Goal: Obtain resource: Download file/media

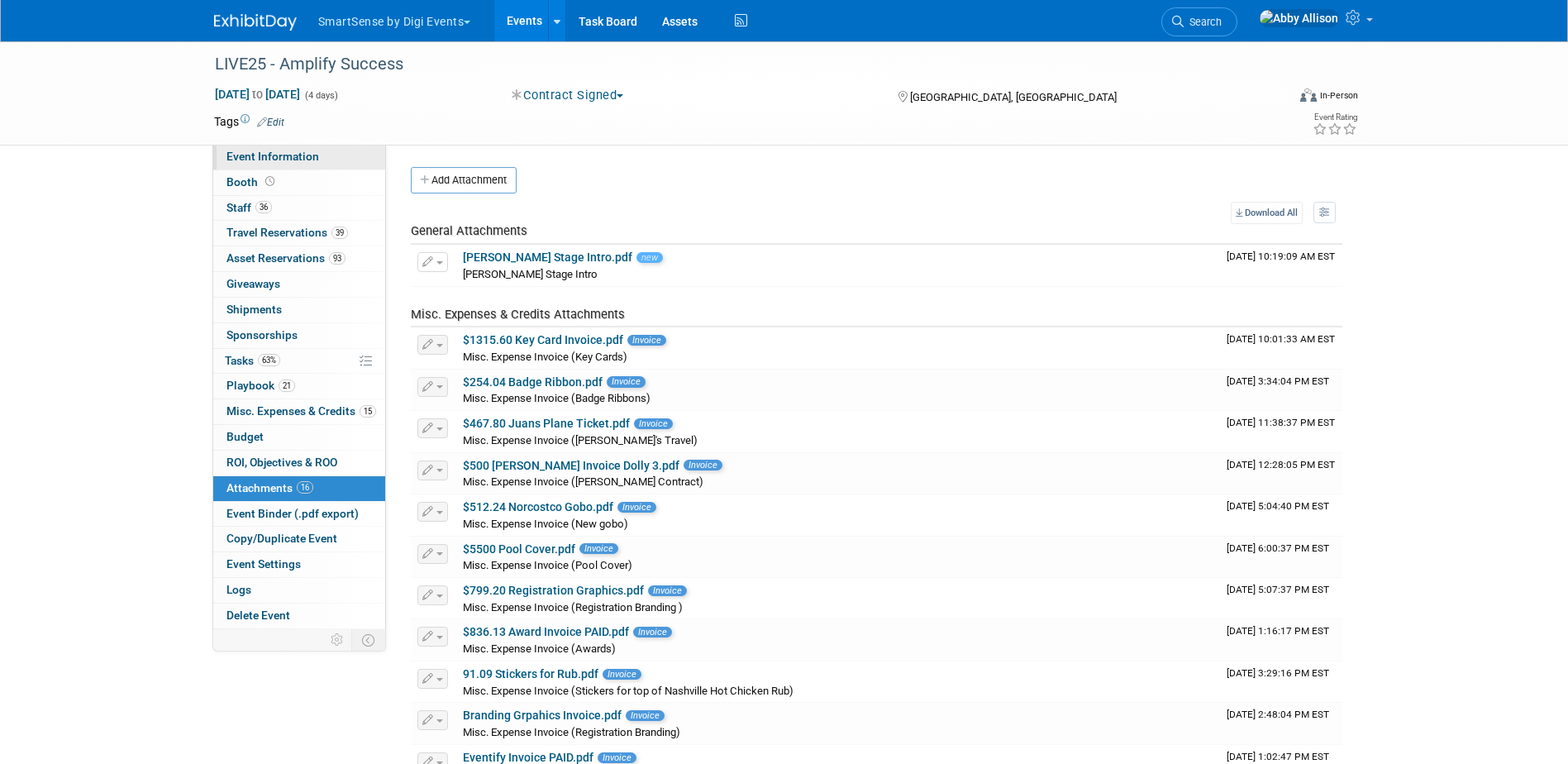
click at [267, 151] on span "Event Information" at bounding box center [273, 156] width 93 height 13
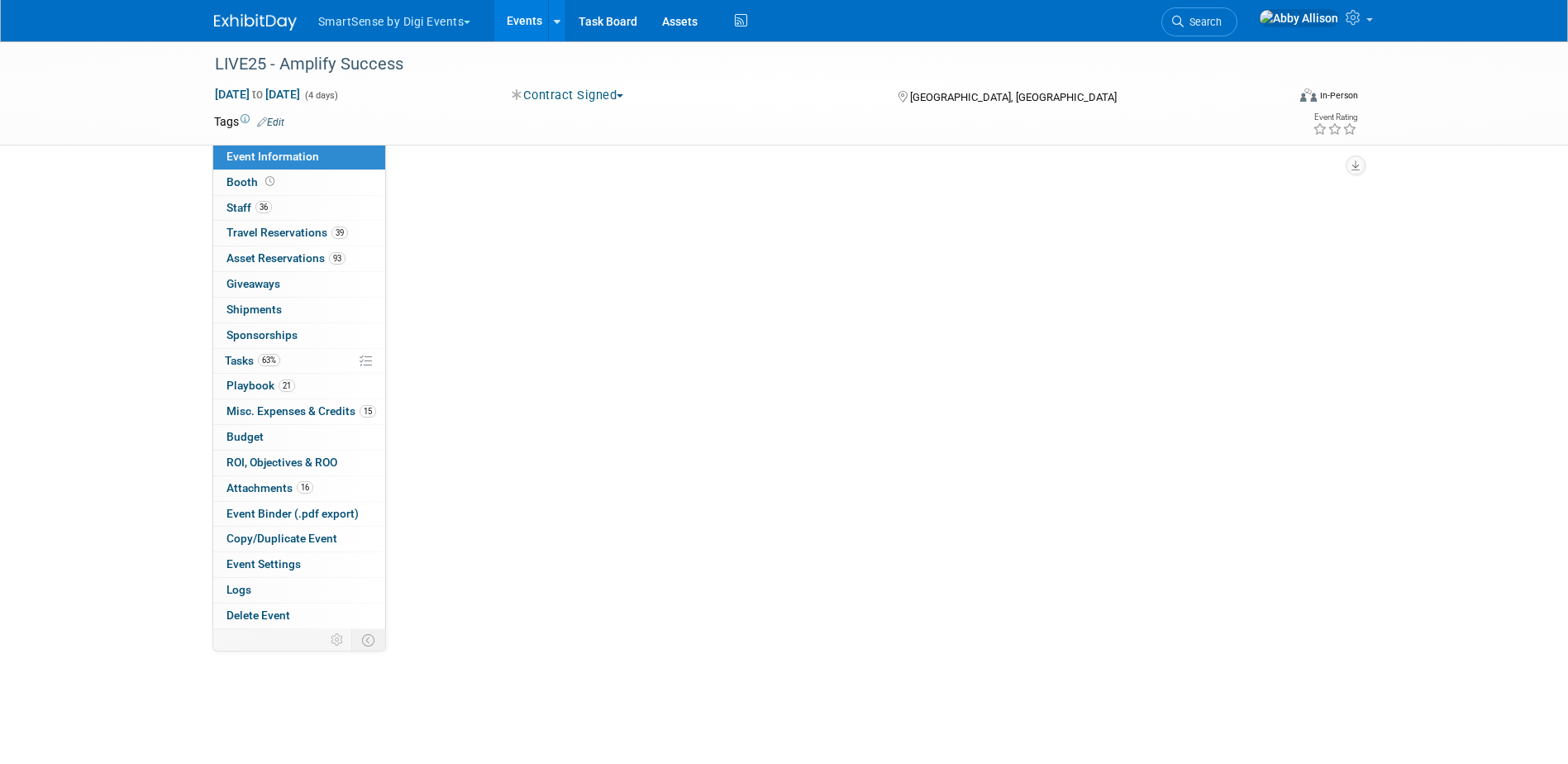
select select "All"
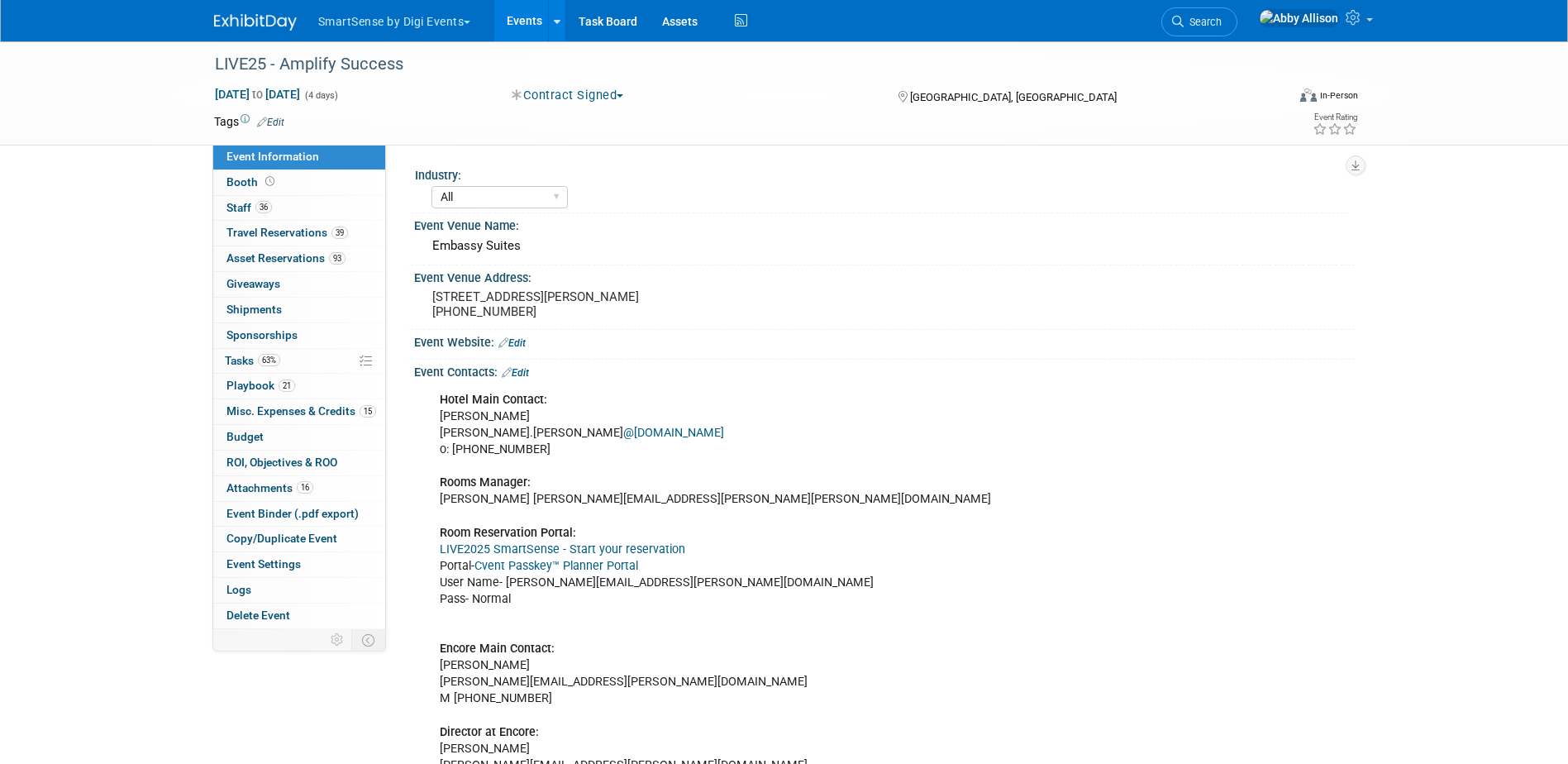
click at [610, 561] on link "Cvent Passkey™ Planner Portal" at bounding box center [556, 566] width 163 height 14
click at [521, 568] on link "Cvent Passkey™ Planner Portal" at bounding box center [556, 566] width 163 height 14
click at [255, 177] on span "Booth" at bounding box center [252, 182] width 51 height 13
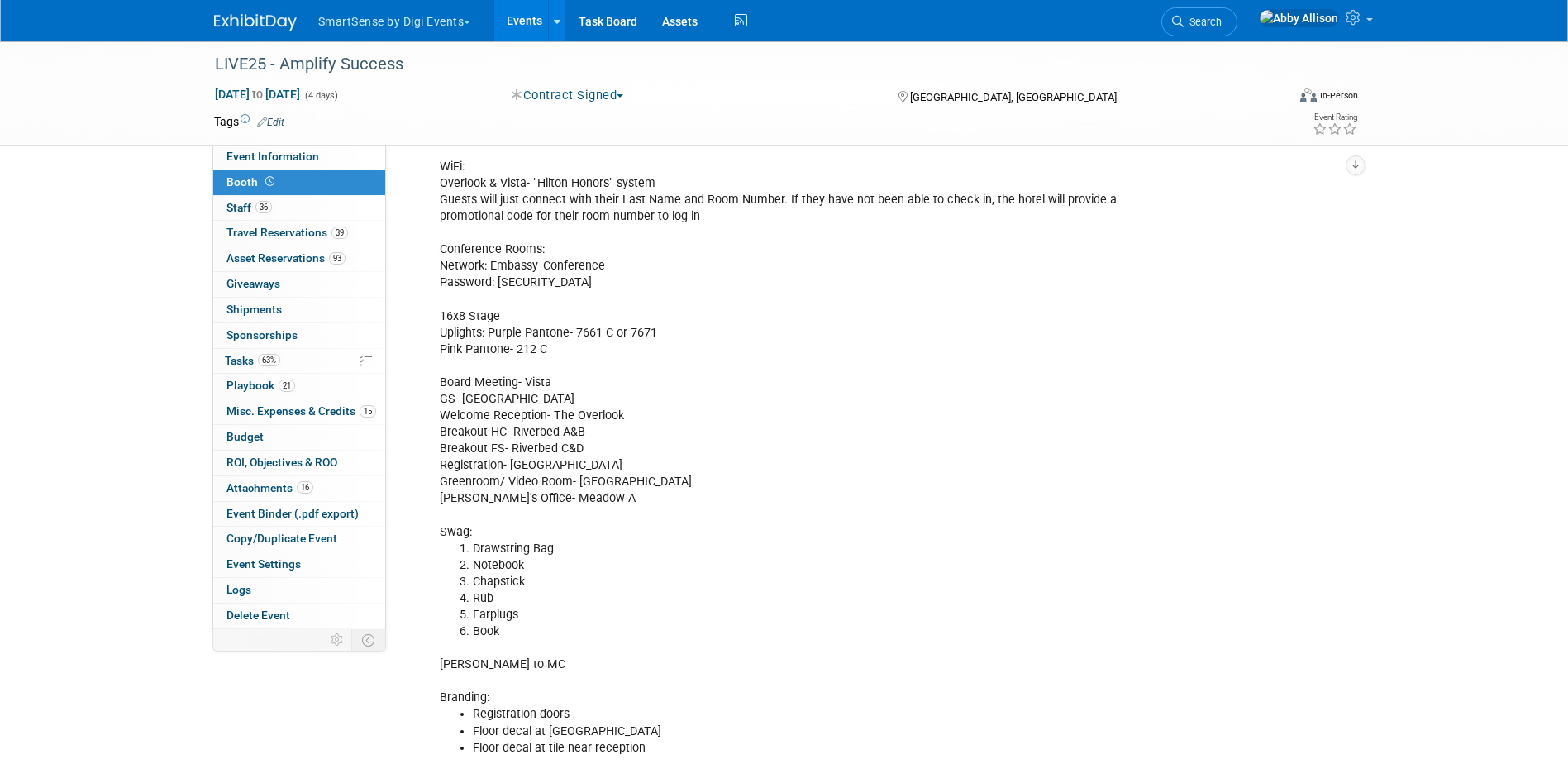
scroll to position [331, 0]
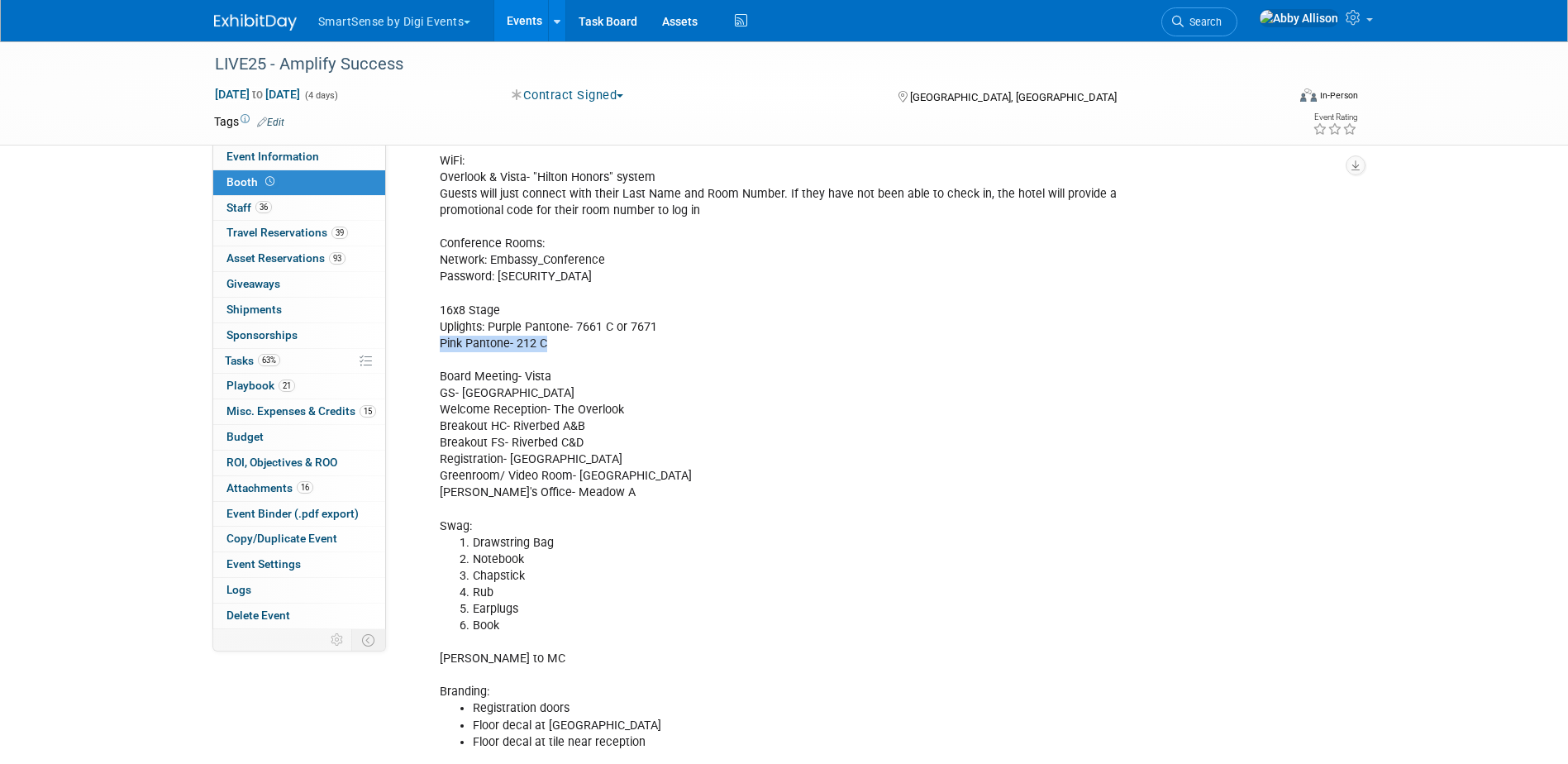
drag, startPoint x: 552, startPoint y: 344, endPoint x: 434, endPoint y: 351, distance: 118.2
click at [434, 351] on div "Free Reg Code- LIVE25VIP Keynote Speaker: [PERSON_NAME][EMAIL_ADDRESS][DOMAIN_N…" at bounding box center [800, 384] width 744 height 747
copy div "Pink Pantone- 212 C"
click at [286, 229] on span "Travel Reservations 39" at bounding box center [288, 232] width 122 height 13
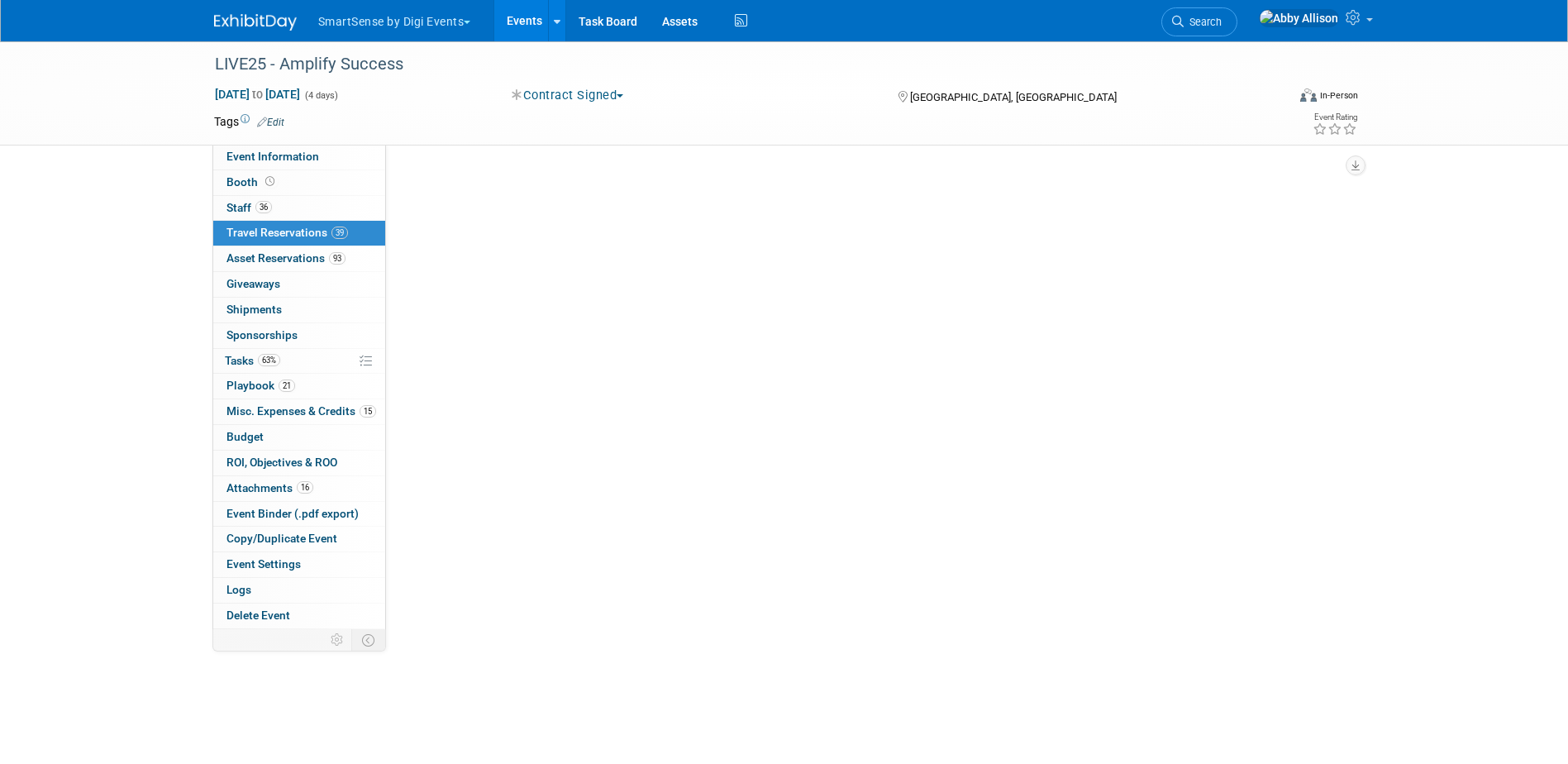
scroll to position [0, 0]
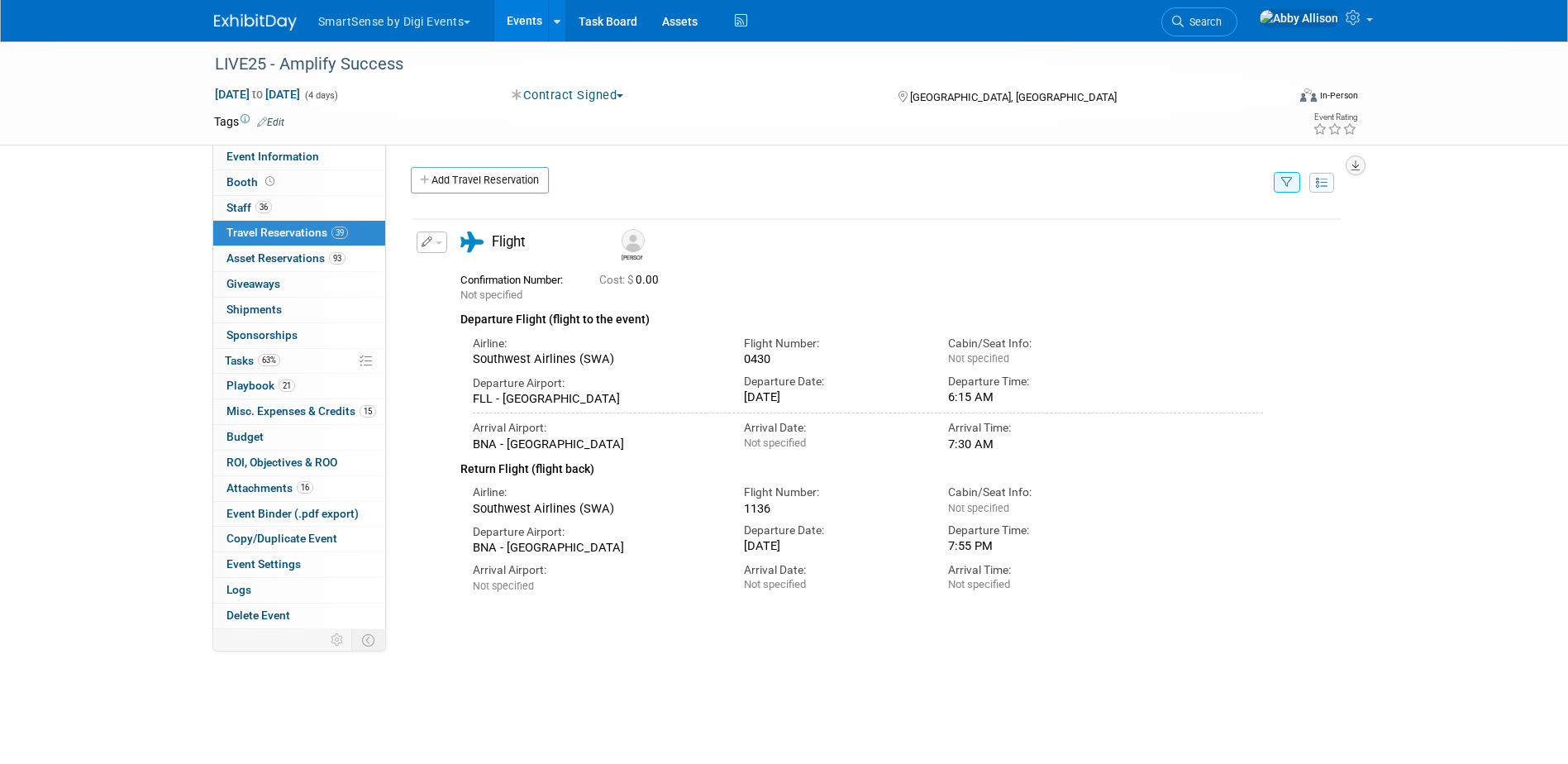
click at [1355, 168] on icon "button" at bounding box center [1355, 166] width 9 height 10
click at [1221, 244] on link "Export tab to Spreadsheet (.csv)" at bounding box center [1256, 239] width 193 height 23
click at [246, 522] on link "Event Binder (.pdf export)" at bounding box center [299, 514] width 172 height 25
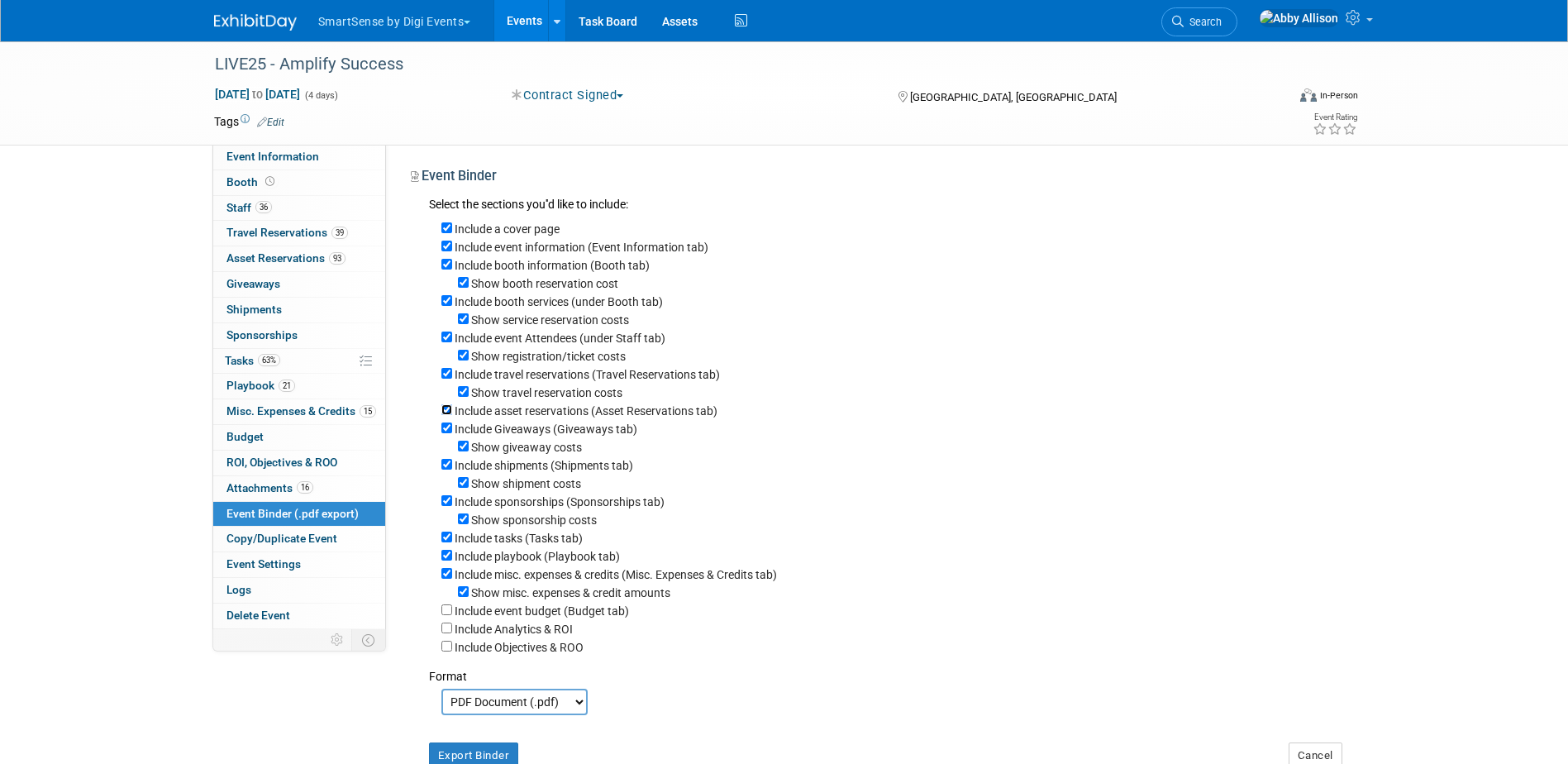
click at [444, 415] on input "Include asset reservations (Asset Reservations tab)" at bounding box center [447, 409] width 10 height 10
checkbox input "false"
click at [445, 542] on input "Include tasks (Tasks tab)" at bounding box center [447, 537] width 10 height 10
checkbox input "false"
click at [450, 715] on select "PDF Document (.pdf) Microsoft Word (.docx)" at bounding box center [514, 701] width 146 height 26
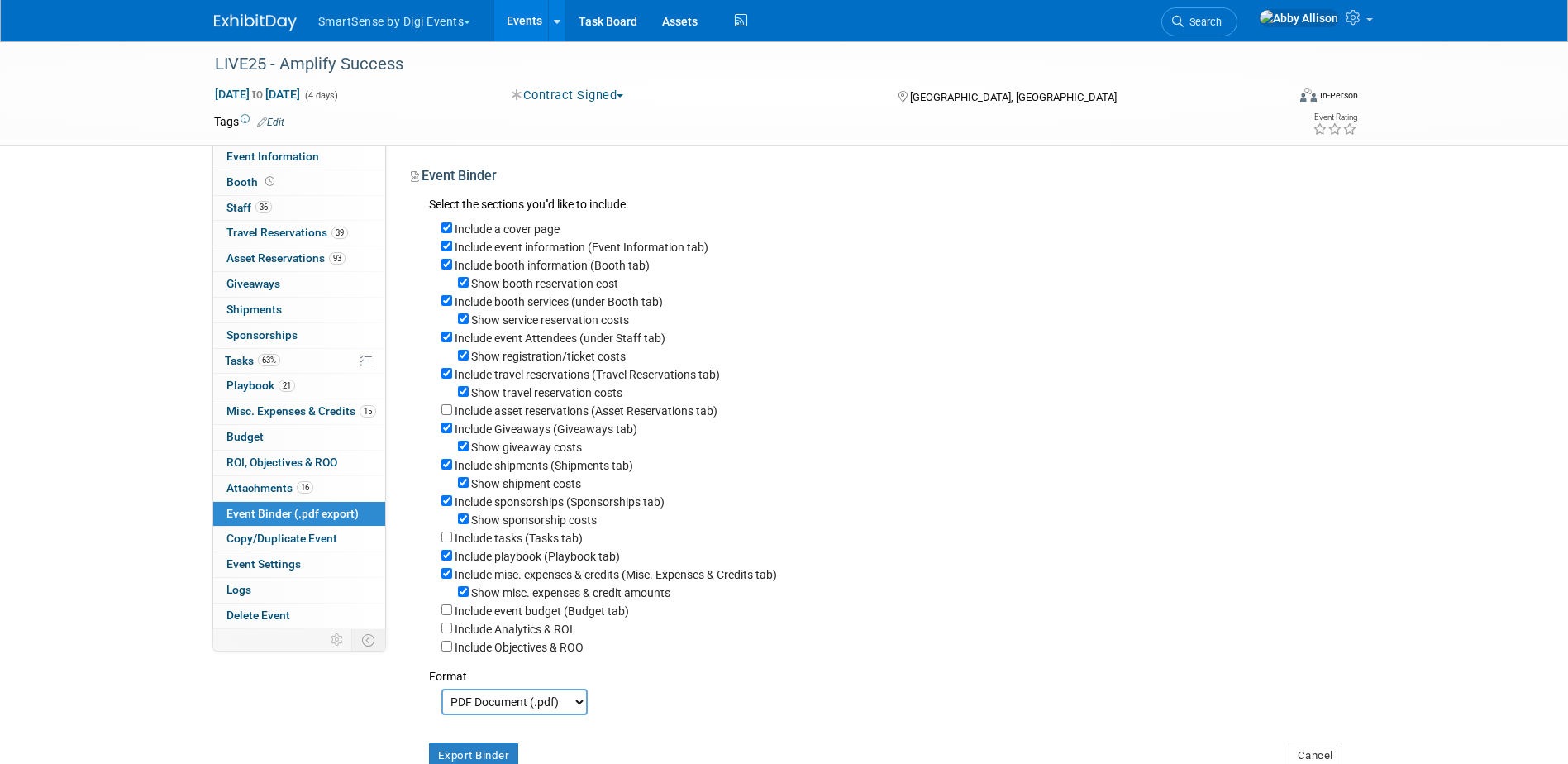
select select "docx"
click at [441, 708] on select "PDF Document (.pdf) Microsoft Word (.docx)" at bounding box center [514, 701] width 146 height 26
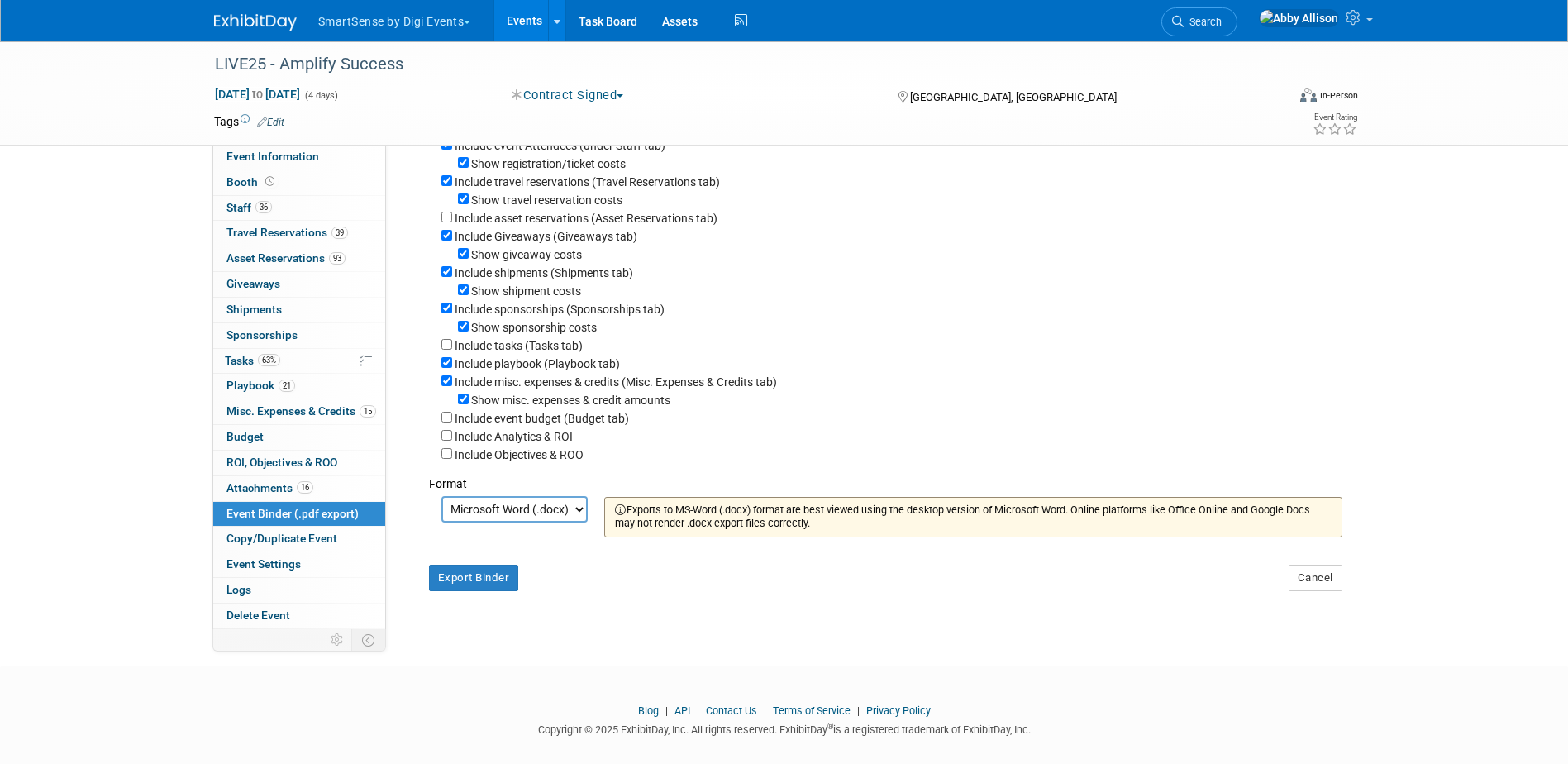
scroll to position [230, 0]
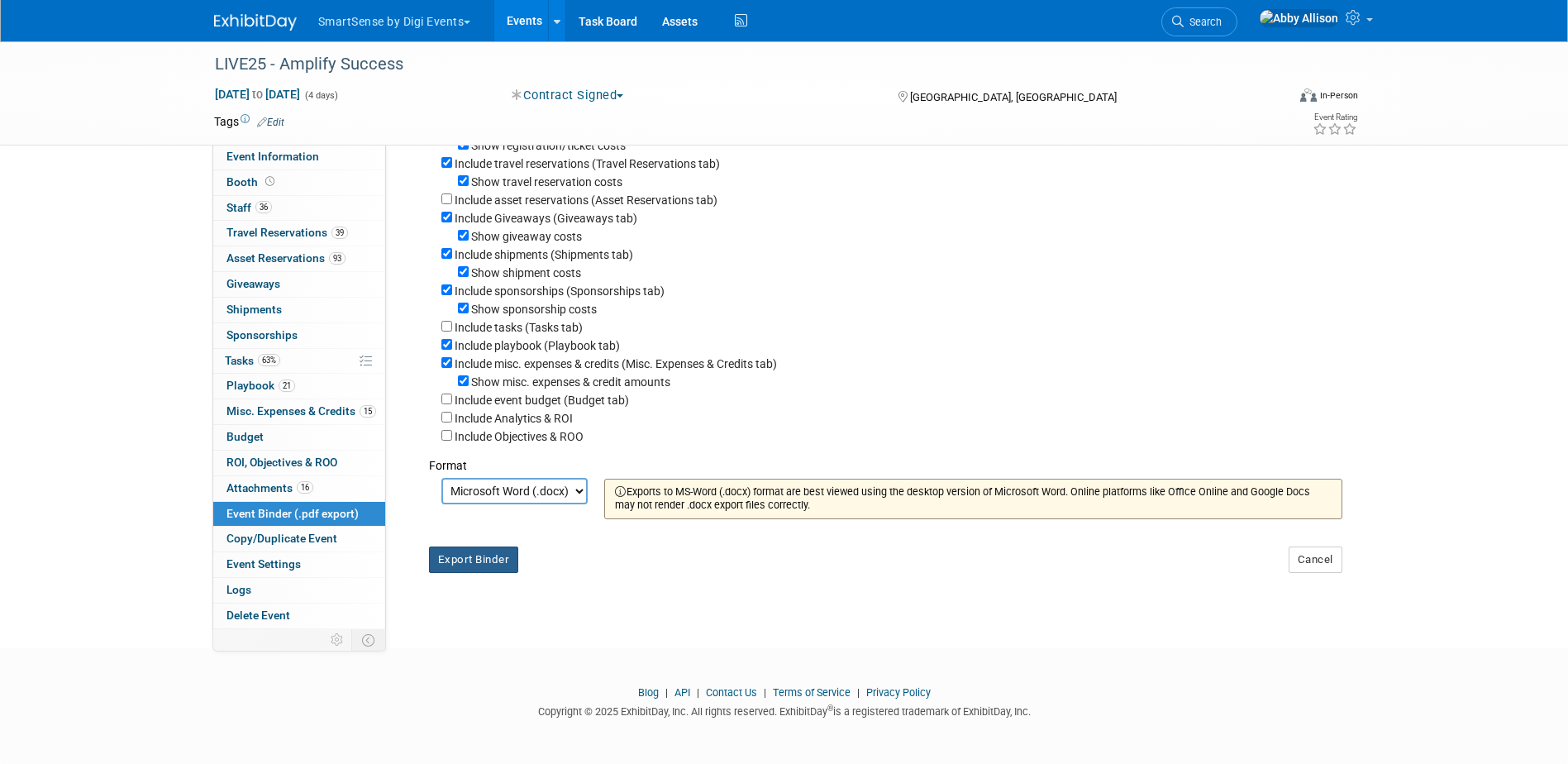
click at [447, 561] on button "Export Binder" at bounding box center [474, 560] width 90 height 26
click at [951, 245] on div "Include shipments (Shipments tab)" at bounding box center [891, 254] width 901 height 18
